Goal: Information Seeking & Learning: Learn about a topic

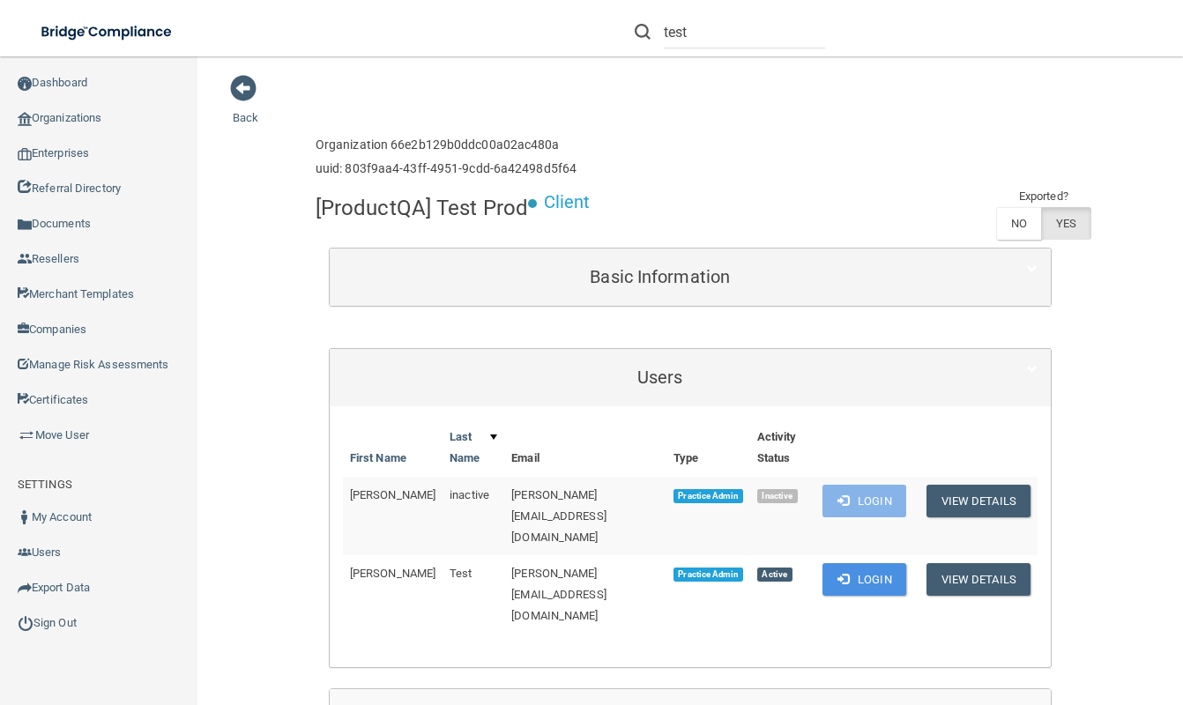
scroll to position [45, 0]
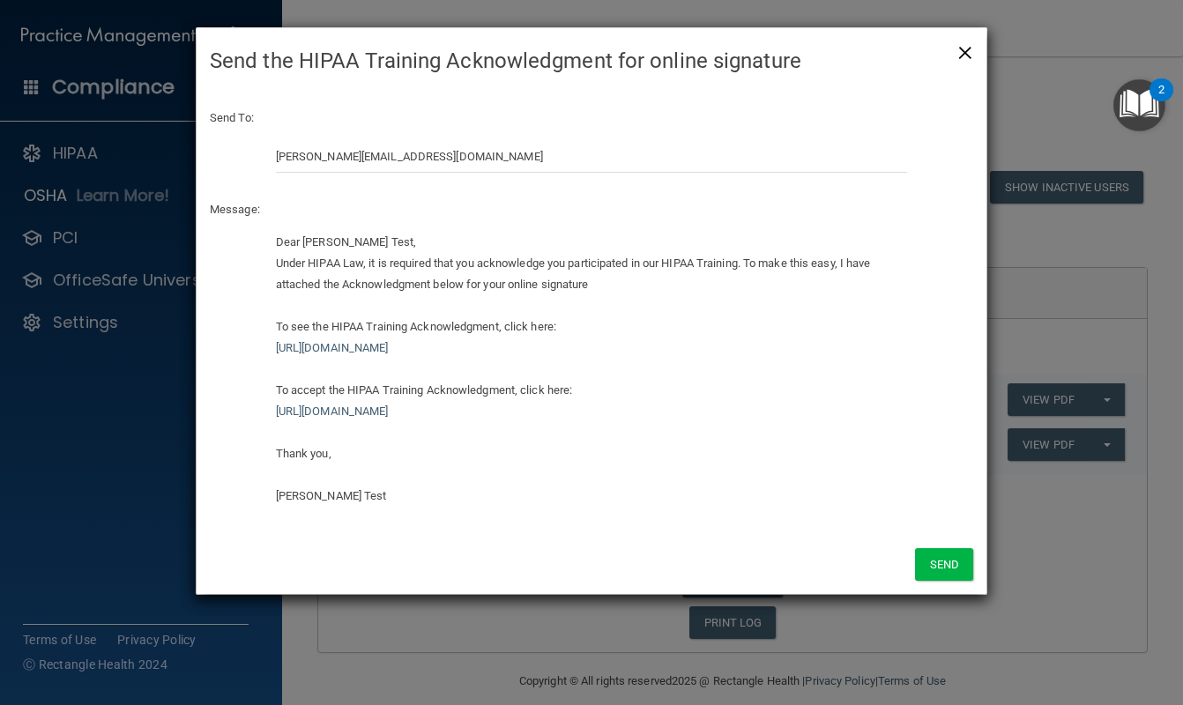
click at [970, 56] on span "×" at bounding box center [965, 50] width 16 height 35
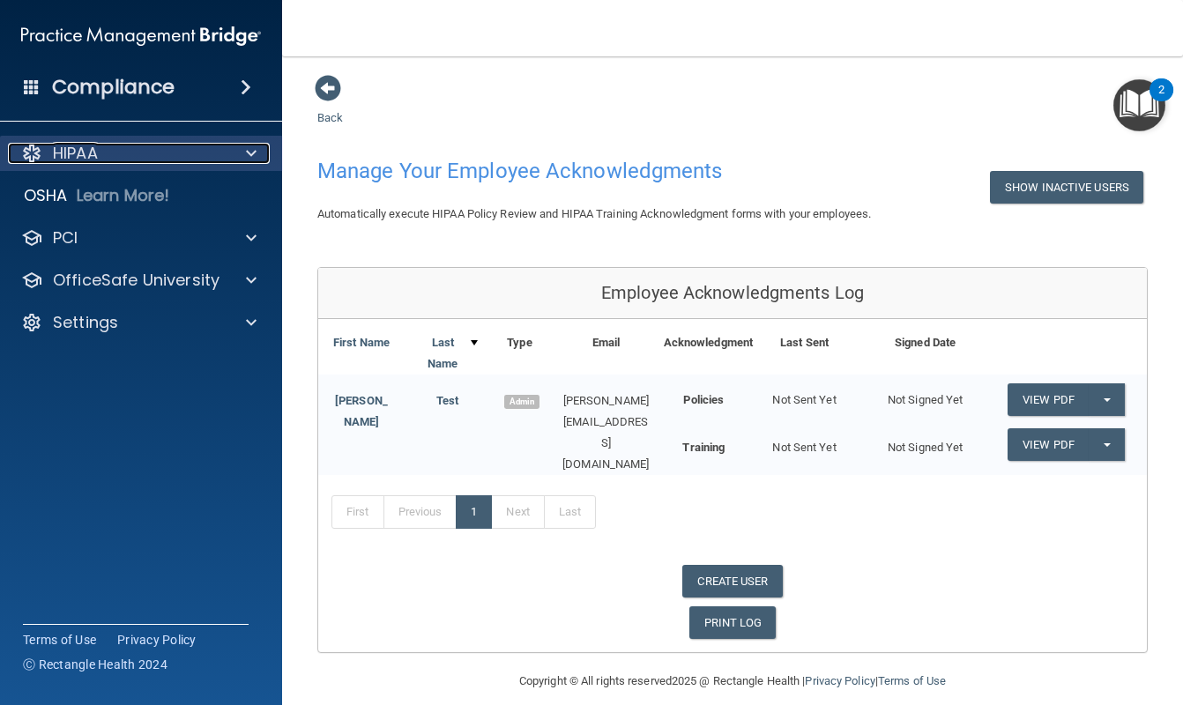
click at [253, 150] on span at bounding box center [251, 153] width 11 height 21
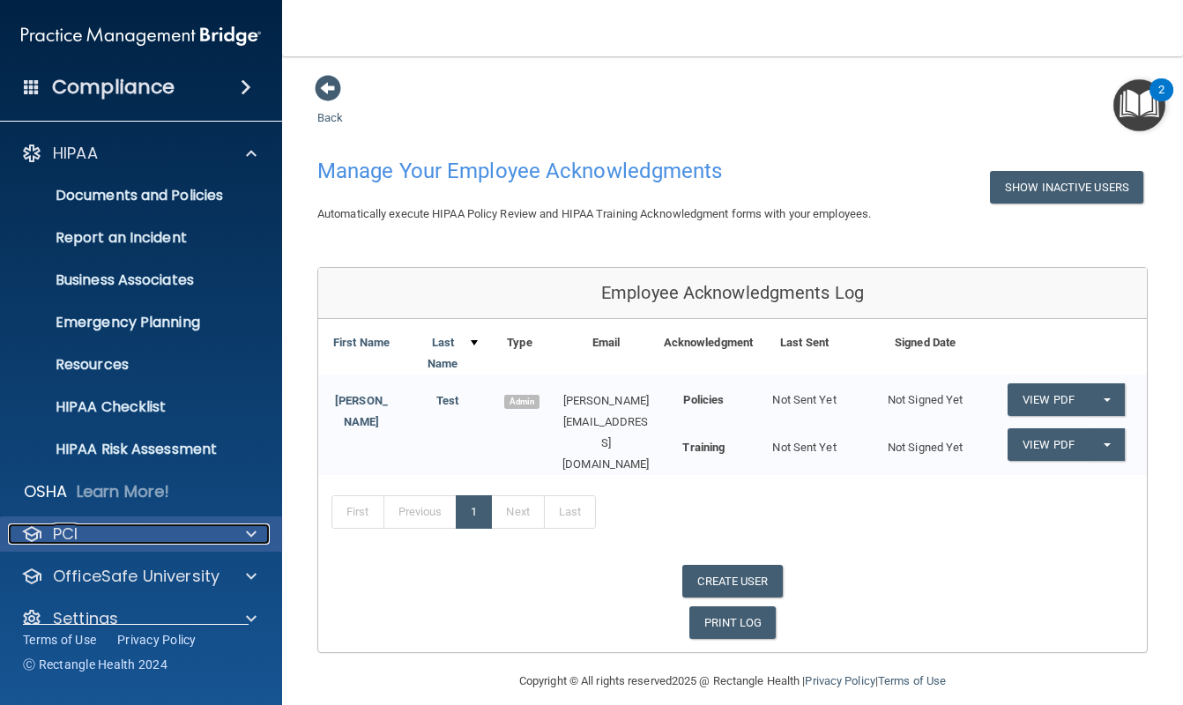
click at [249, 535] on span at bounding box center [251, 534] width 11 height 21
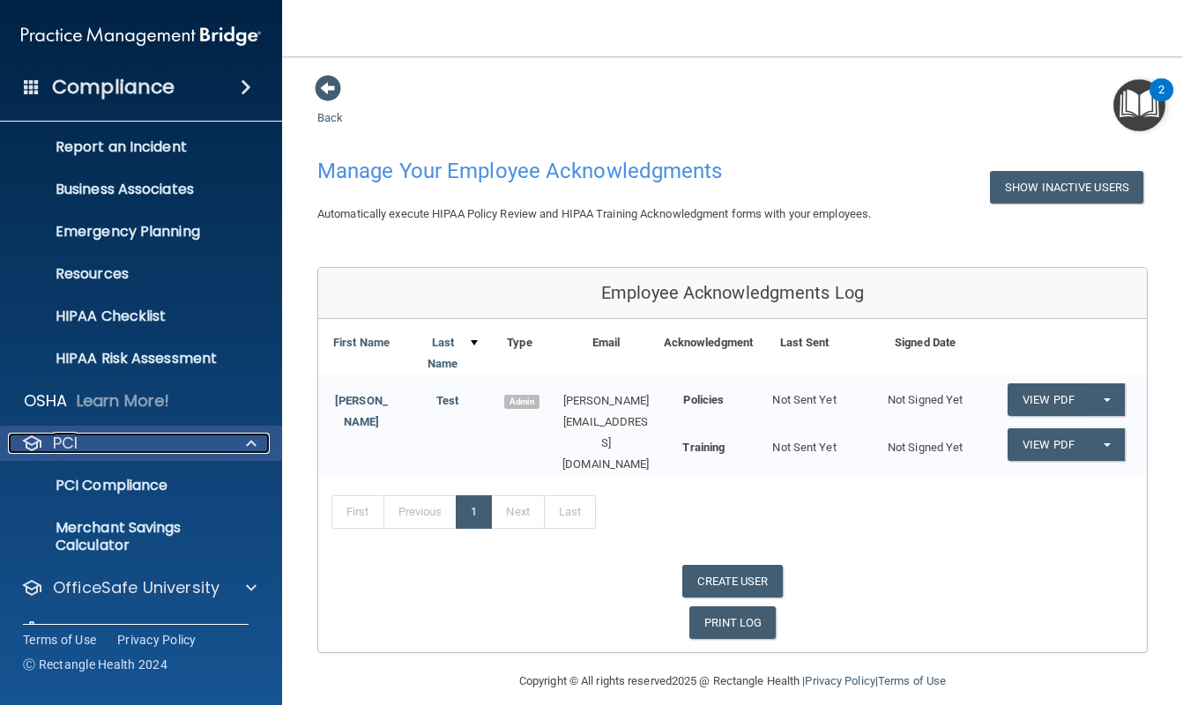
scroll to position [129, 0]
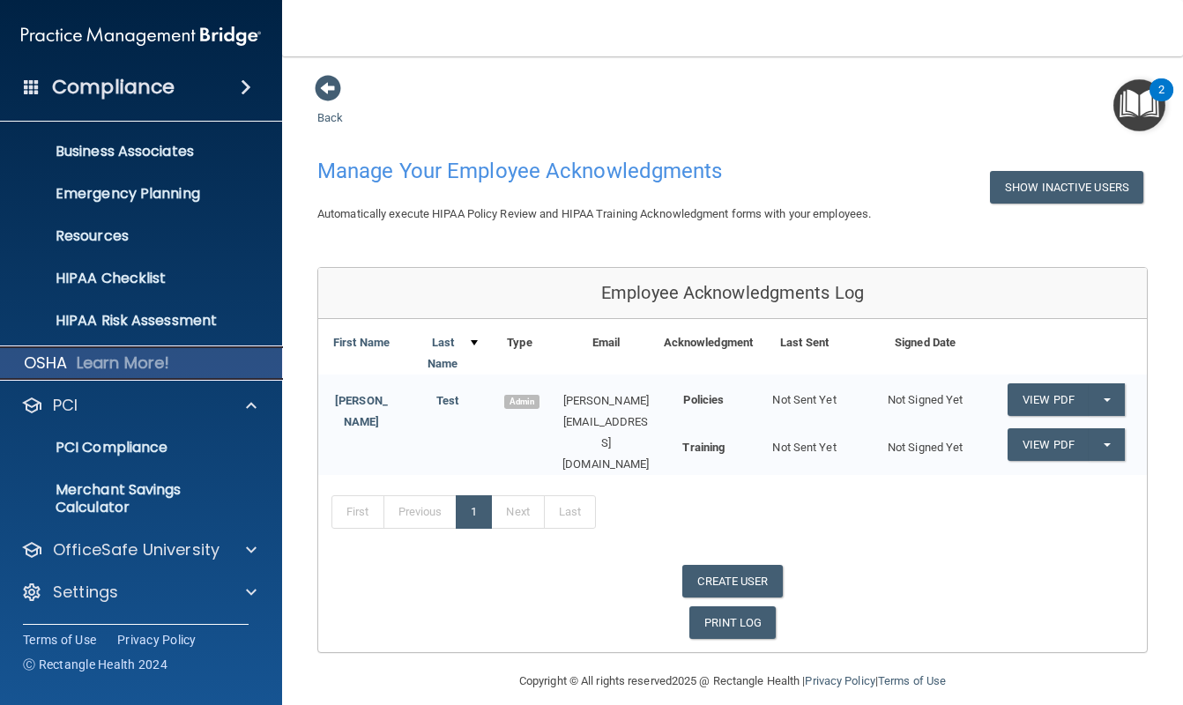
click at [195, 368] on div "OSHA Learn More!" at bounding box center [141, 363] width 309 height 35
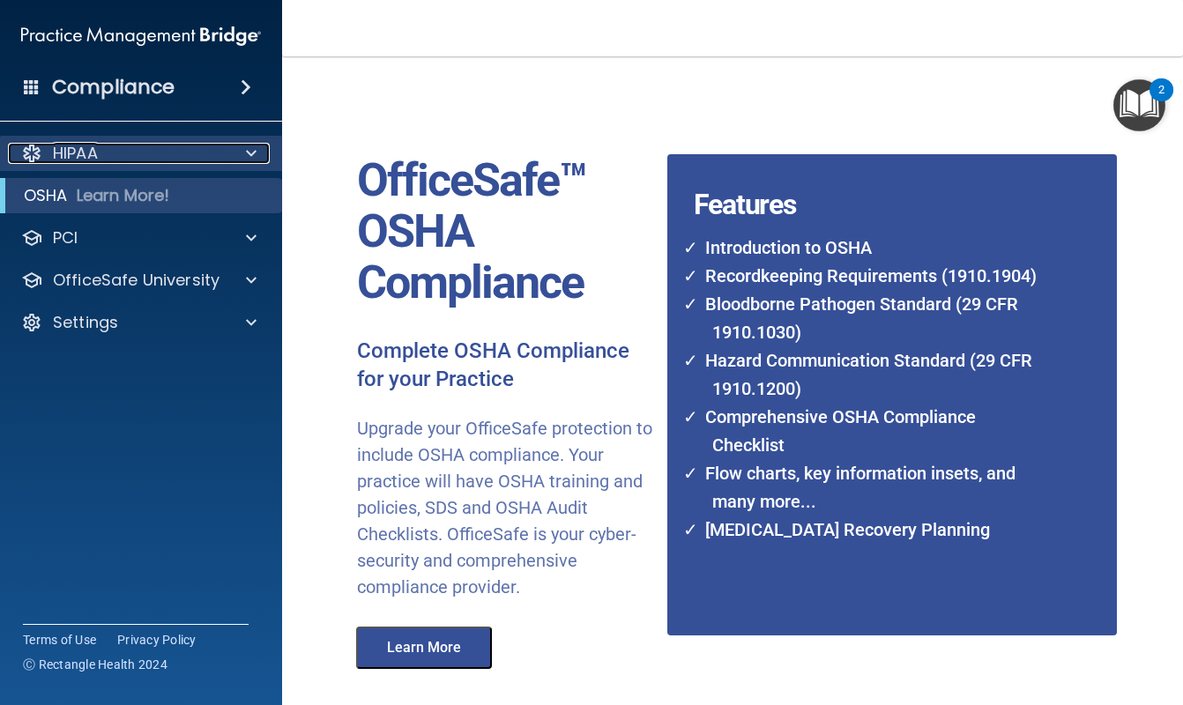
click at [255, 153] on span at bounding box center [251, 153] width 11 height 21
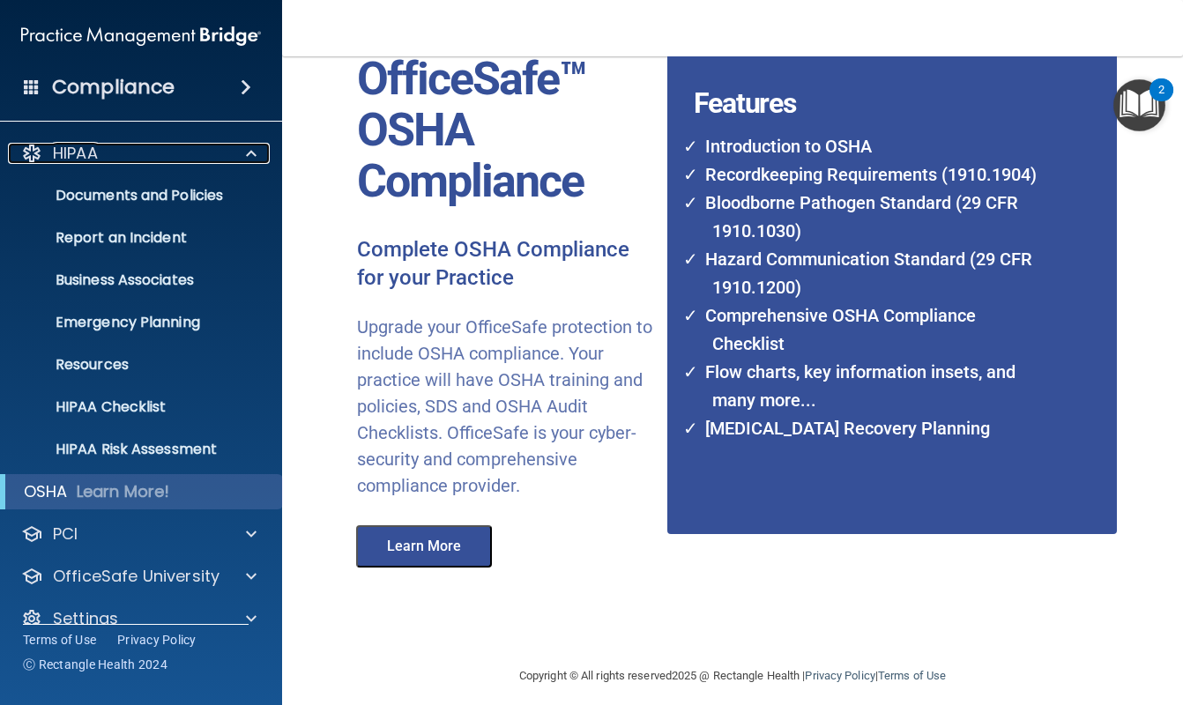
scroll to position [114, 0]
